Goal: Entertainment & Leisure: Consume media (video, audio)

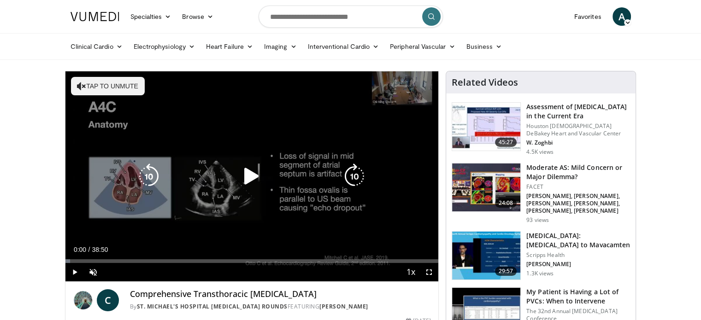
click at [100, 86] on button "Tap to unmute" at bounding box center [108, 86] width 74 height 18
click at [249, 176] on icon "Video Player" at bounding box center [252, 177] width 26 height 26
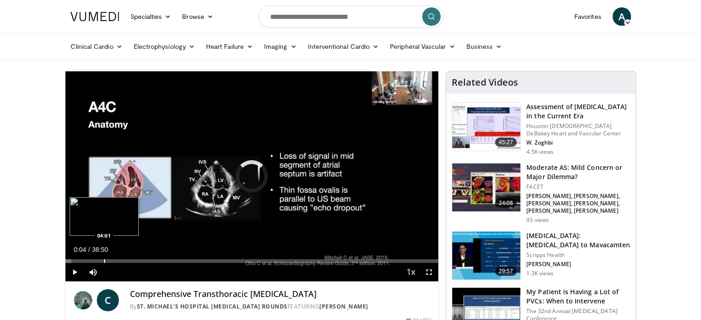
click at [104, 260] on div "Progress Bar" at bounding box center [104, 261] width 1 height 4
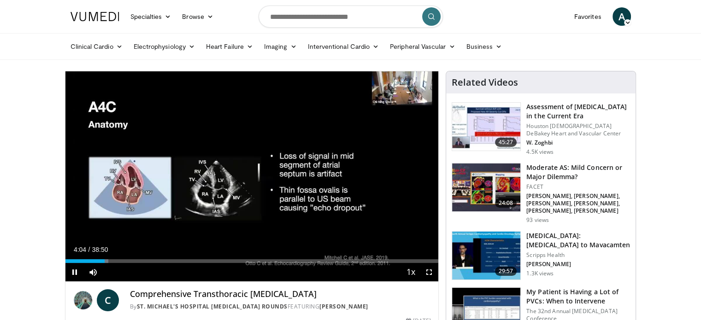
click at [121, 263] on div "Current Time 4:04 / Duration 38:50 Pause Skip Backward Skip Forward Mute Loaded…" at bounding box center [251, 272] width 373 height 18
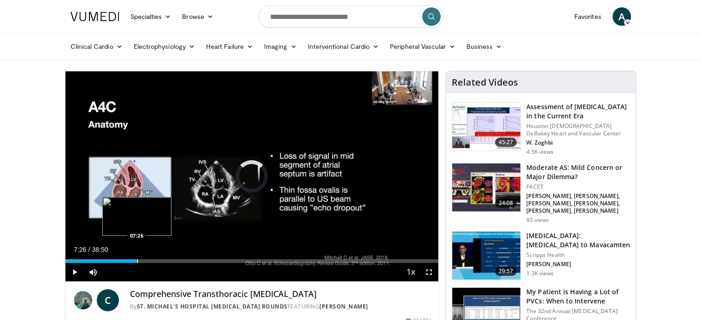
click at [137, 260] on div "Progress Bar" at bounding box center [137, 261] width 1 height 4
click at [158, 263] on div "Progress Bar" at bounding box center [158, 261] width 1 height 4
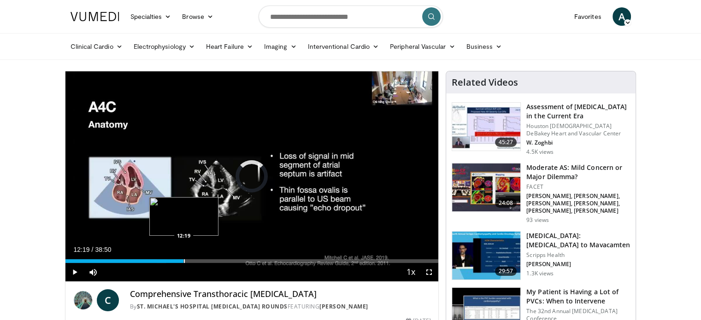
click at [184, 259] on div "Progress Bar" at bounding box center [184, 261] width 1 height 4
